Goal: Information Seeking & Learning: Find specific fact

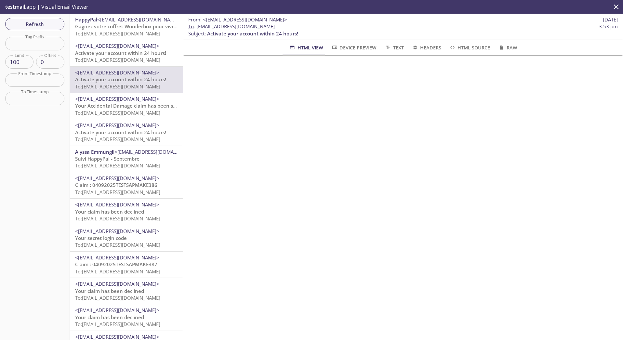
click at [118, 182] on span "Claim : 04092025TESTSAPMAKE386" at bounding box center [116, 185] width 82 height 7
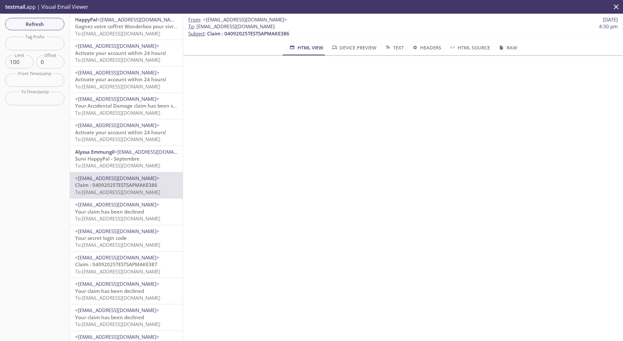
drag, startPoint x: 197, startPoint y: 26, endPoint x: 330, endPoint y: 26, distance: 132.6
click at [330, 26] on span "To : democustomer.sapphire0804202502@inbox.testmail.app 4:30 pm" at bounding box center [402, 26] width 429 height 7
copy span "[EMAIL_ADDRESS][DOMAIN_NAME]"
click at [44, 25] on span "Refresh" at bounding box center [34, 24] width 49 height 8
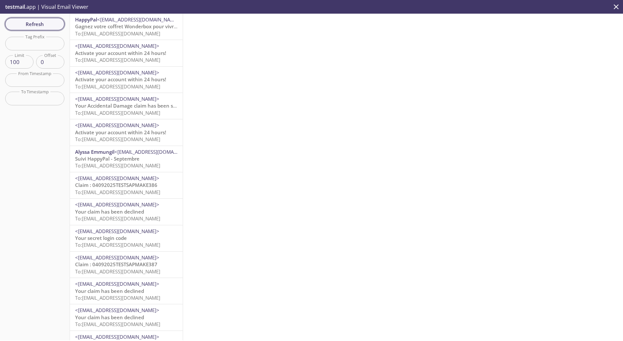
click at [31, 22] on span "Refresh" at bounding box center [34, 24] width 49 height 8
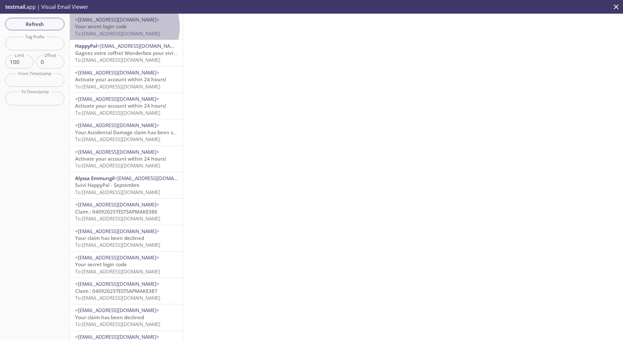
click at [122, 27] on span "Your secret login code" at bounding box center [101, 26] width 52 height 7
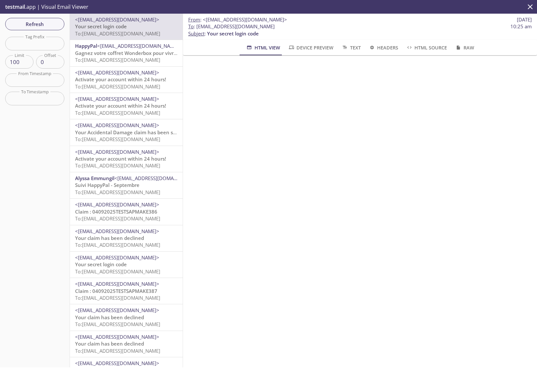
click at [28, 7] on p "testmail .app | Visual Email Viewer" at bounding box center [46, 7] width 92 height 14
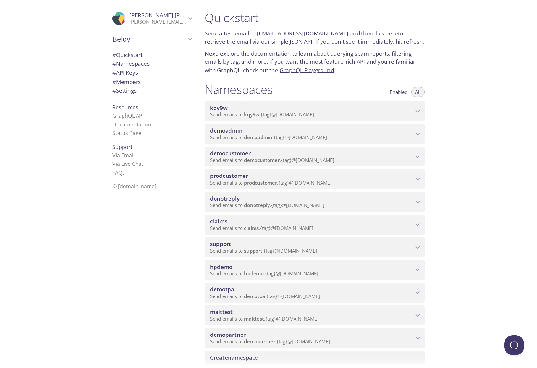
click at [244, 179] on span "prodcustomer" at bounding box center [229, 175] width 38 height 7
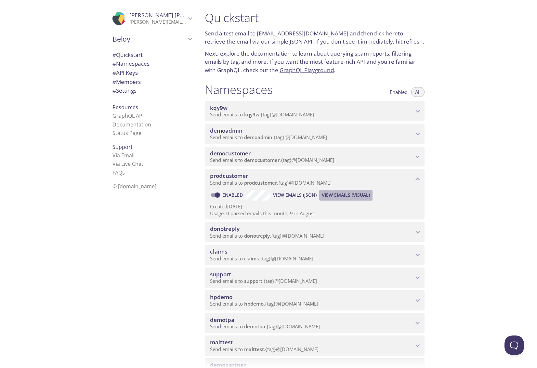
click at [338, 194] on span "View Emails (Visual)" at bounding box center [346, 195] width 48 height 8
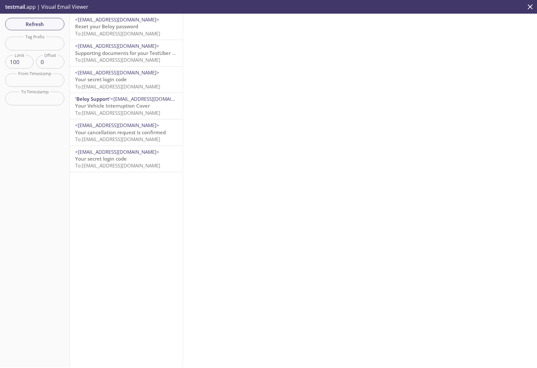
click at [119, 57] on span "To: prodcustomer.hexaware-1@inbox.testmail.app" at bounding box center [117, 60] width 85 height 7
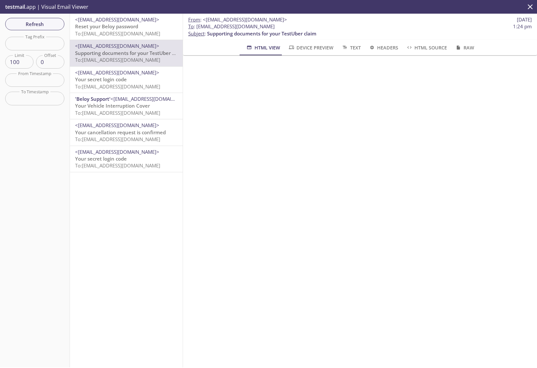
drag, startPoint x: 197, startPoint y: 26, endPoint x: 311, endPoint y: 27, distance: 114.1
click at [311, 27] on span "To : prodcustomer.hexaware-1@inbox.testmail.app 1:24 pm" at bounding box center [360, 26] width 344 height 7
copy span "prodcustomer.hexaware-1@inbox.testmail.app"
click at [45, 21] on span "Refresh" at bounding box center [34, 24] width 49 height 8
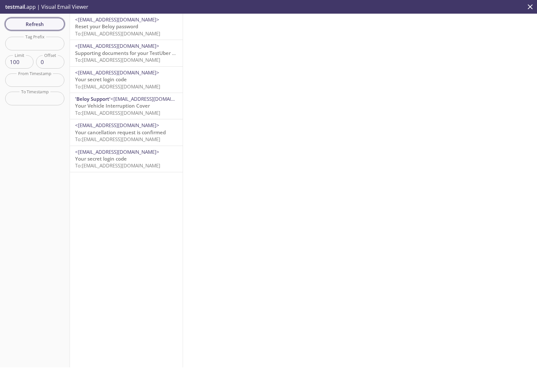
click at [45, 21] on span "Refresh" at bounding box center [34, 24] width 49 height 8
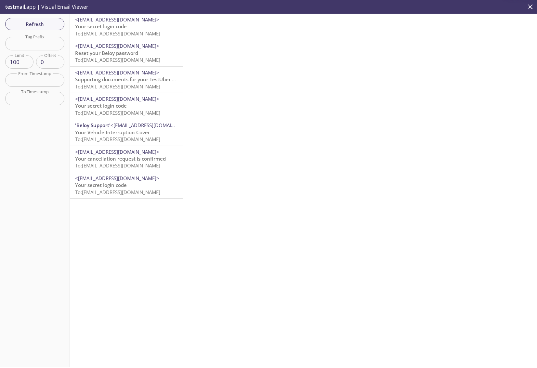
click at [108, 22] on span "<support@beloy.com>" at bounding box center [117, 19] width 84 height 7
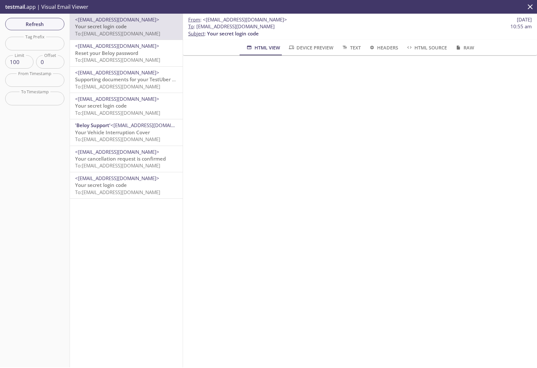
click at [121, 133] on span "Your Vehicle Interruption Cover" at bounding box center [112, 132] width 75 height 7
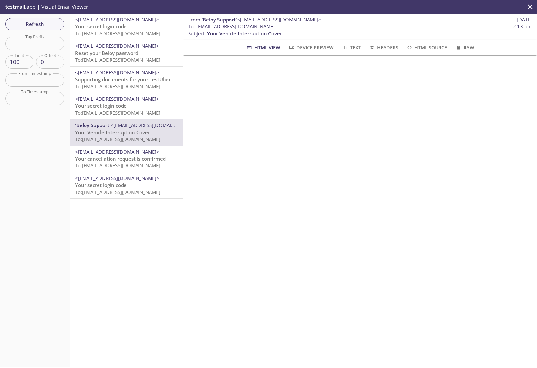
click at [93, 21] on span "<support@beloy.com>" at bounding box center [117, 19] width 84 height 7
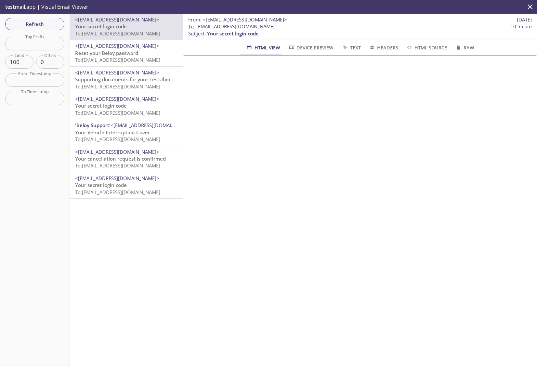
click at [120, 127] on span "<support@beloy.com>" at bounding box center [153, 125] width 84 height 7
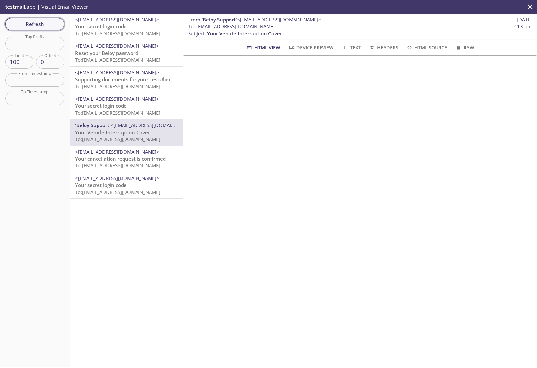
click at [51, 25] on span "Refresh" at bounding box center [34, 24] width 49 height 8
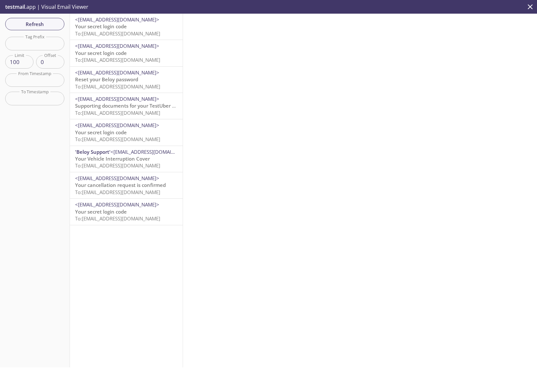
click at [106, 32] on span "To: prodcustomer.testsapphire1@inbox.testmail.app" at bounding box center [117, 33] width 85 height 7
